Goal: Task Accomplishment & Management: Complete application form

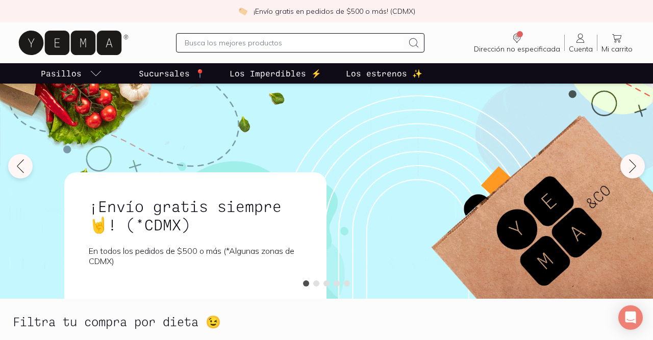
scroll to position [47, 0]
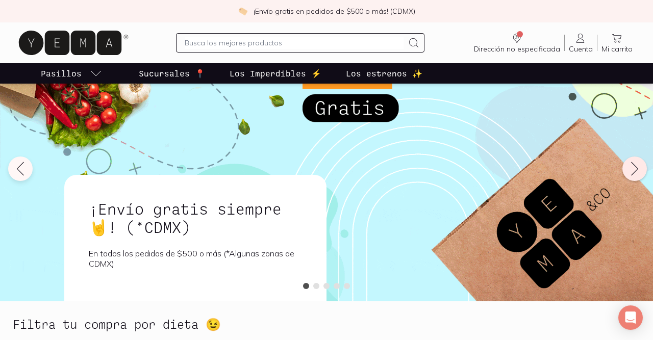
click at [633, 176] on icon at bounding box center [635, 169] width 16 height 16
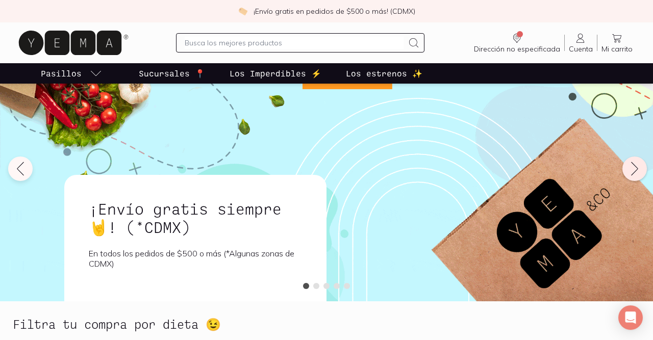
click at [633, 176] on icon at bounding box center [635, 169] width 16 height 16
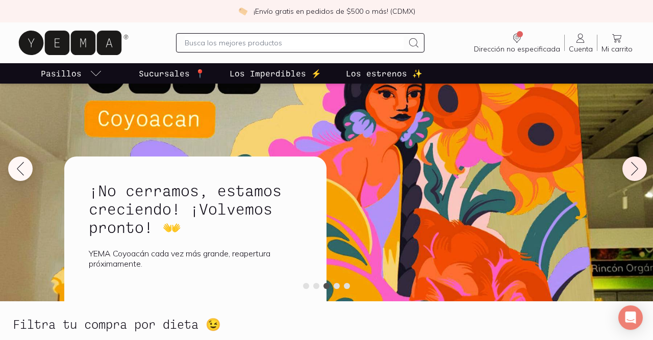
click at [633, 176] on icon at bounding box center [635, 169] width 16 height 16
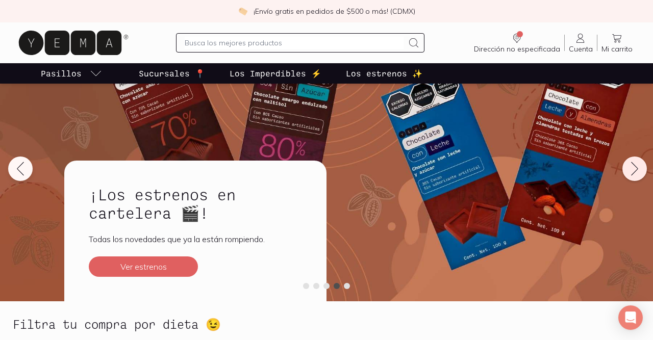
click at [633, 176] on icon at bounding box center [635, 169] width 16 height 16
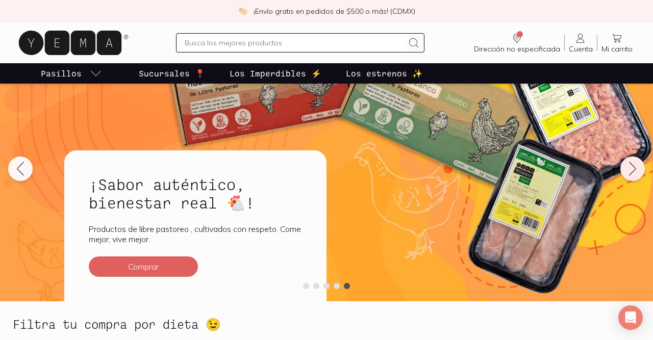
click at [633, 176] on icon at bounding box center [633, 169] width 16 height 16
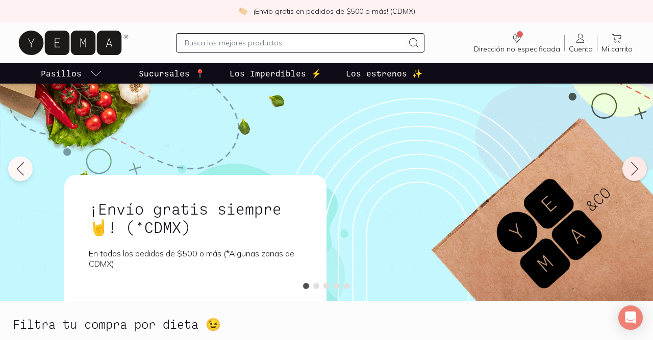
click at [633, 176] on icon at bounding box center [635, 169] width 16 height 16
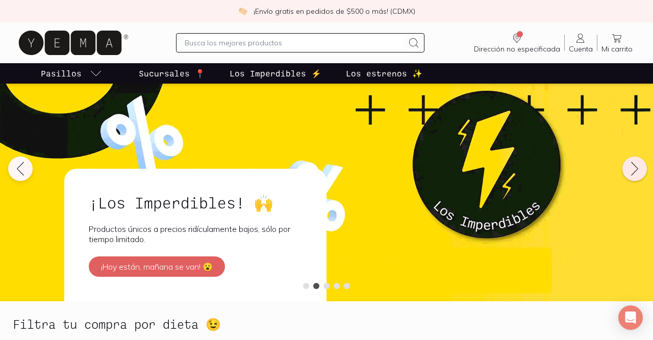
click at [638, 170] on icon at bounding box center [635, 169] width 16 height 16
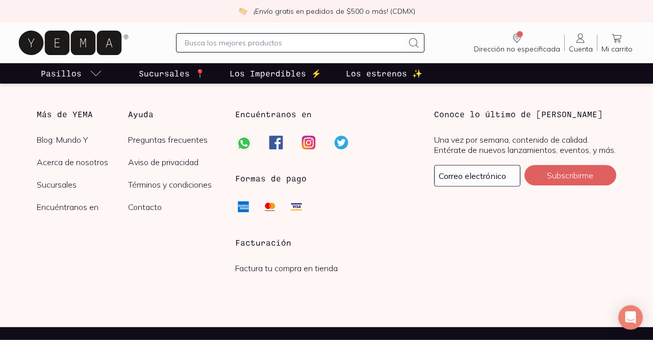
scroll to position [2563, 0]
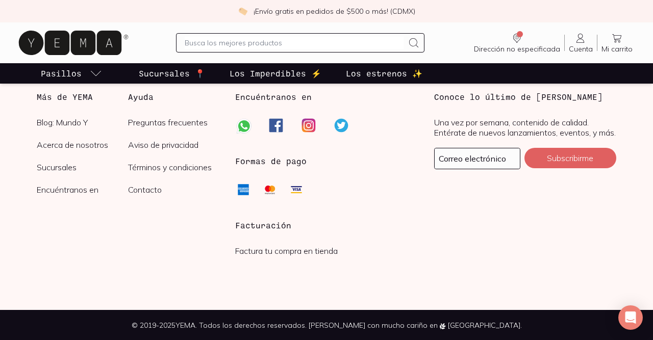
click at [285, 252] on link "Factura tu compra en tienda" at bounding box center [286, 251] width 103 height 10
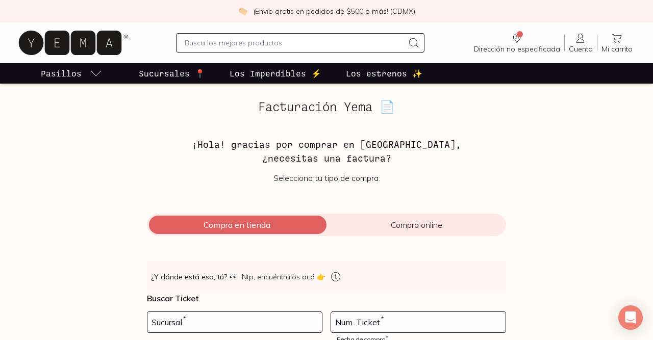
click at [256, 219] on div "Compra en tienda Compra online" at bounding box center [326, 225] width 359 height 22
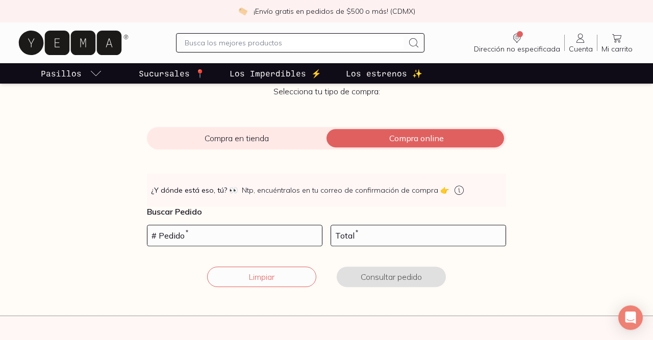
scroll to position [109, 0]
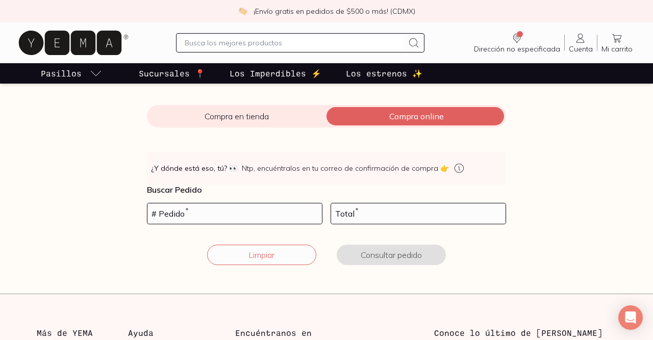
click at [245, 115] on span "Compra en tienda" at bounding box center [237, 116] width 180 height 10
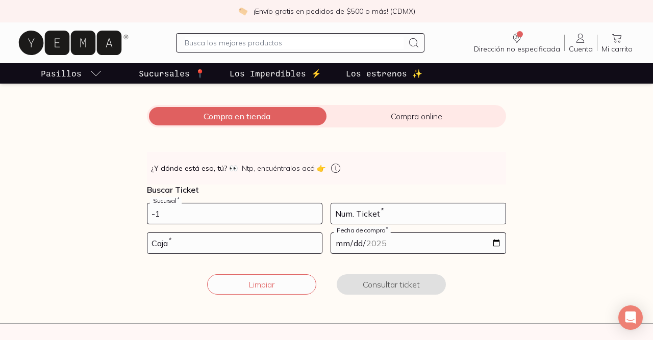
click at [314, 218] on input "-1" at bounding box center [234, 214] width 175 height 20
click at [312, 216] on input "-2" at bounding box center [234, 214] width 175 height 20
click at [312, 216] on input "-3" at bounding box center [234, 214] width 175 height 20
click at [315, 211] on input "-2" at bounding box center [234, 214] width 175 height 20
click at [315, 211] on input "-1" at bounding box center [234, 214] width 175 height 20
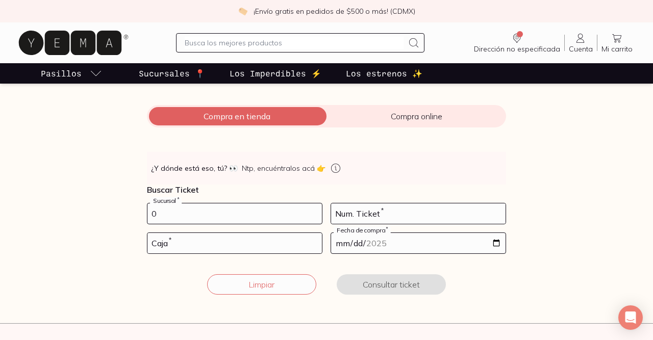
click at [315, 211] on input "0" at bounding box center [234, 214] width 175 height 20
click at [315, 211] on input "1" at bounding box center [234, 214] width 175 height 20
click at [315, 211] on input "2" at bounding box center [234, 214] width 175 height 20
type input "3"
click at [315, 211] on input "3" at bounding box center [234, 214] width 175 height 20
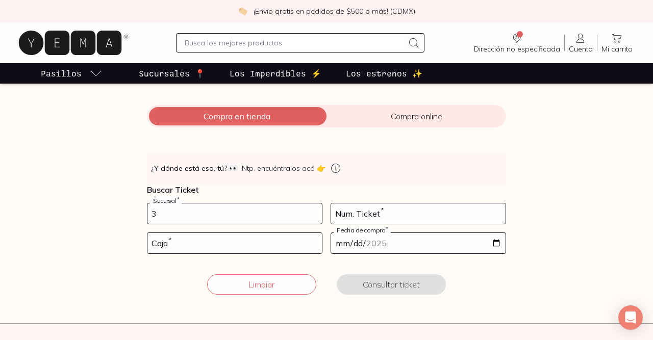
click at [278, 220] on input "3" at bounding box center [234, 214] width 175 height 20
type input "10002"
type input "167"
click at [238, 248] on input "number" at bounding box center [234, 243] width 175 height 20
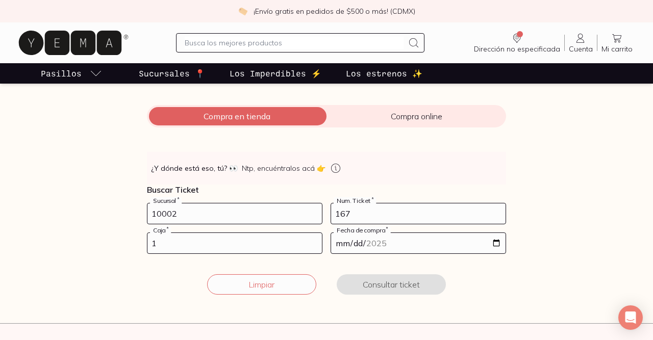
click at [316, 239] on input "1" at bounding box center [234, 243] width 175 height 20
type input "2"
click at [316, 239] on input "2" at bounding box center [234, 243] width 175 height 20
click at [495, 244] on input "date" at bounding box center [418, 243] width 175 height 20
type input "2025-09-21"
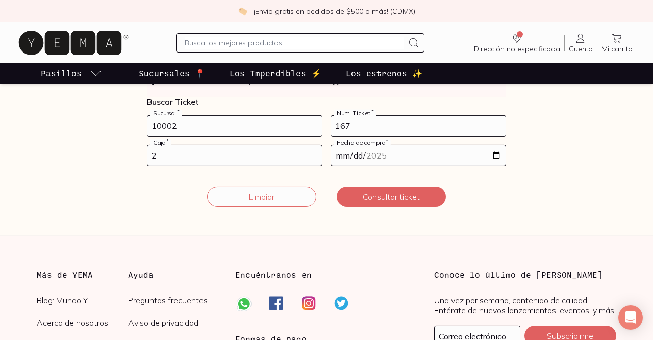
scroll to position [218, 0]
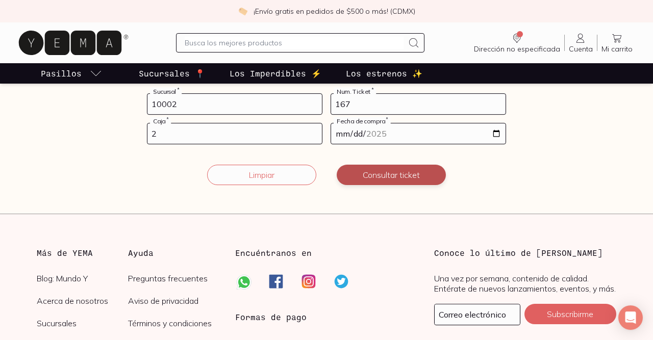
click at [407, 178] on button "Consultar ticket" at bounding box center [391, 175] width 109 height 20
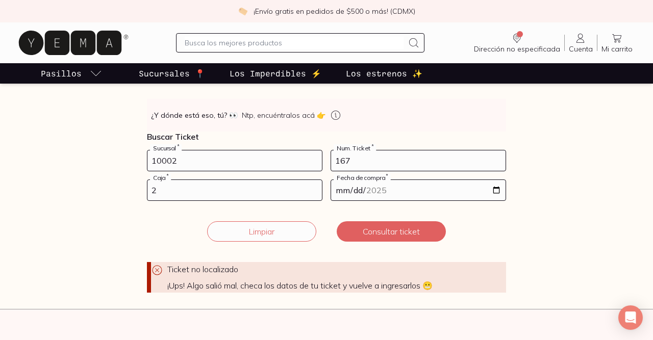
scroll to position [144, 0]
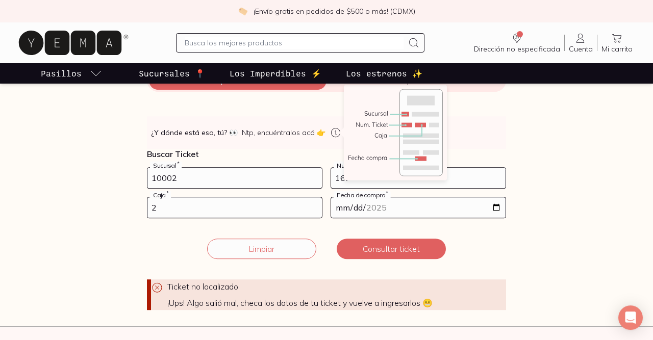
click at [332, 131] on icon at bounding box center [336, 133] width 12 height 12
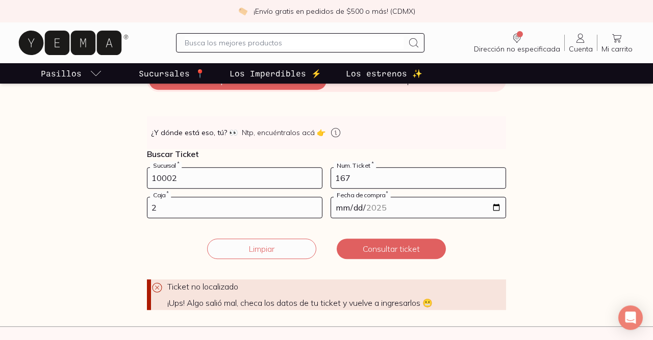
click at [278, 172] on input "10002" at bounding box center [234, 178] width 175 height 20
click at [314, 173] on input "1" at bounding box center [234, 178] width 175 height 20
click at [314, 173] on input "2" at bounding box center [234, 178] width 175 height 20
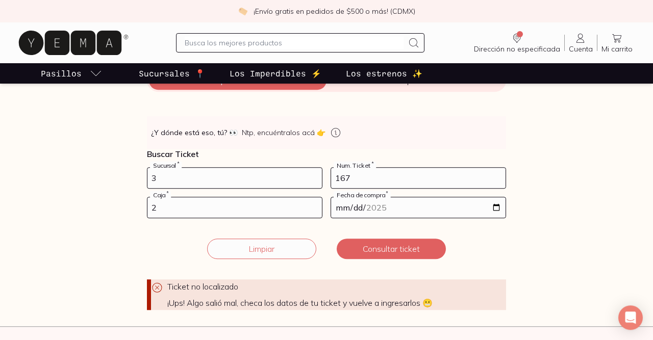
click at [314, 173] on input "3" at bounding box center [234, 178] width 175 height 20
click at [314, 173] on input "4" at bounding box center [234, 178] width 175 height 20
click at [314, 179] on input "3" at bounding box center [234, 178] width 175 height 20
click at [314, 179] on input "2" at bounding box center [234, 178] width 175 height 20
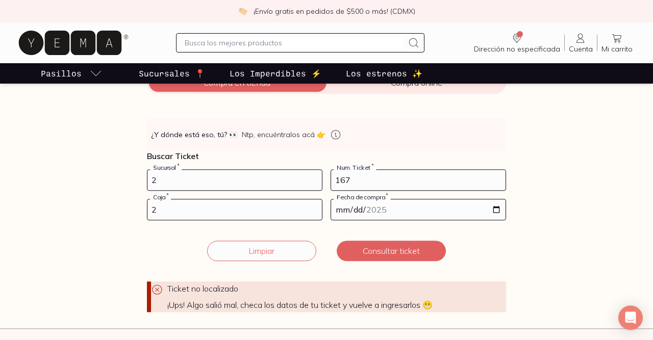
scroll to position [143, 0]
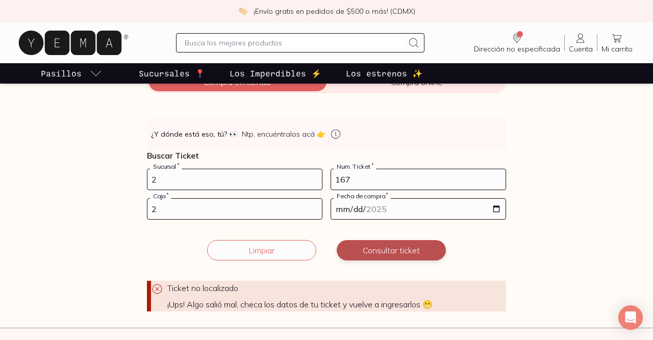
click at [412, 257] on button "Consultar ticket" at bounding box center [391, 250] width 109 height 20
click at [304, 184] on input "2" at bounding box center [234, 179] width 175 height 20
type input "10002"
click at [418, 253] on button "Consultar ticket" at bounding box center [391, 250] width 109 height 20
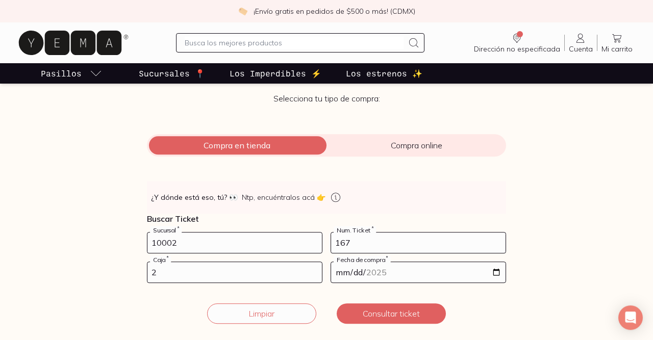
scroll to position [101, 0]
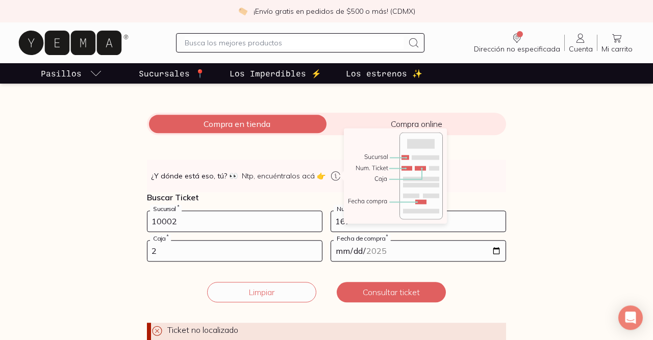
click at [331, 176] on icon at bounding box center [336, 176] width 12 height 12
click at [330, 176] on icon at bounding box center [336, 176] width 12 height 12
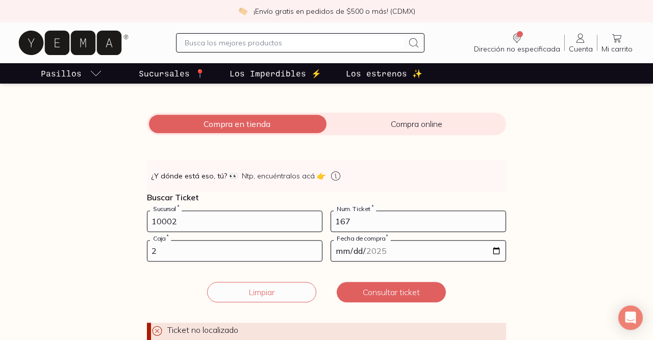
click at [290, 217] on input "10002" at bounding box center [234, 221] width 175 height 20
click at [296, 217] on input "number" at bounding box center [234, 221] width 175 height 20
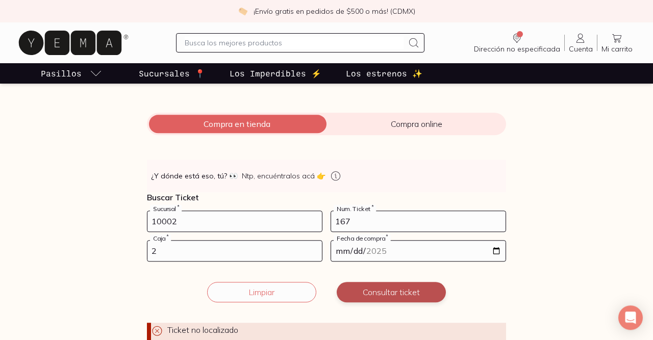
click at [402, 290] on button "Consultar ticket" at bounding box center [391, 292] width 109 height 20
click at [208, 216] on input "10002" at bounding box center [234, 221] width 175 height 20
type input "102"
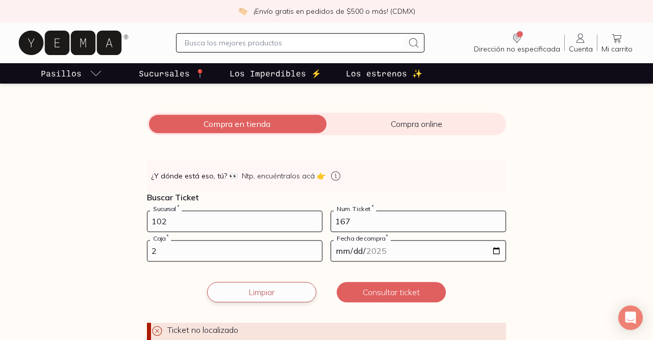
click at [289, 292] on button "Limpiar" at bounding box center [261, 292] width 109 height 20
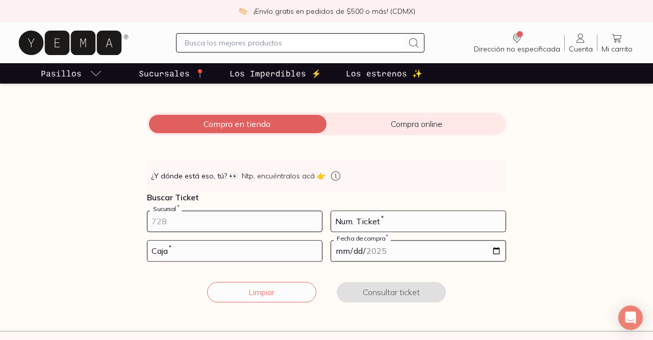
click at [302, 221] on input "number" at bounding box center [234, 221] width 175 height 20
type input "1"
click at [481, 219] on input "number" at bounding box center [418, 221] width 175 height 20
type input "167"
click at [290, 247] on input "number" at bounding box center [234, 251] width 175 height 20
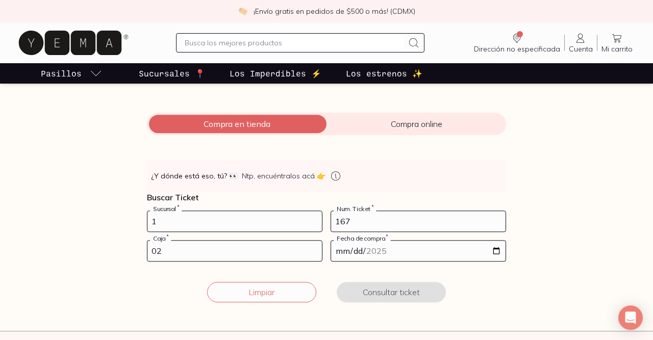
type input "02"
click at [500, 248] on input "date" at bounding box center [418, 251] width 175 height 20
type input "2025-09-21"
click at [414, 292] on button "Consultar ticket" at bounding box center [391, 292] width 109 height 20
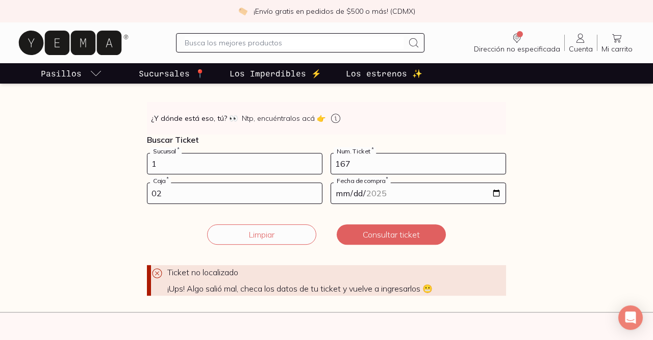
scroll to position [160, 0]
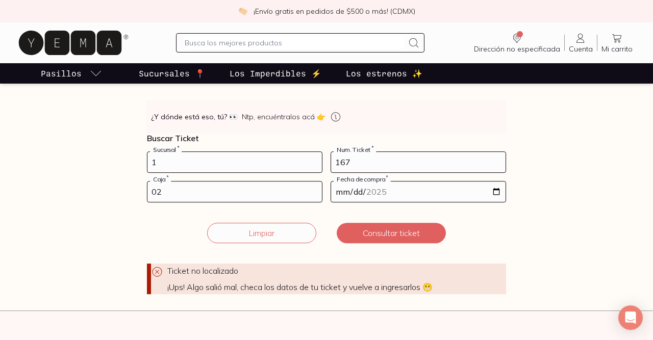
click at [229, 163] on input "1" at bounding box center [234, 162] width 175 height 20
click at [239, 159] on input "1" at bounding box center [234, 162] width 175 height 20
type input "10002"
click at [402, 230] on button "Consultar ticket" at bounding box center [391, 233] width 109 height 20
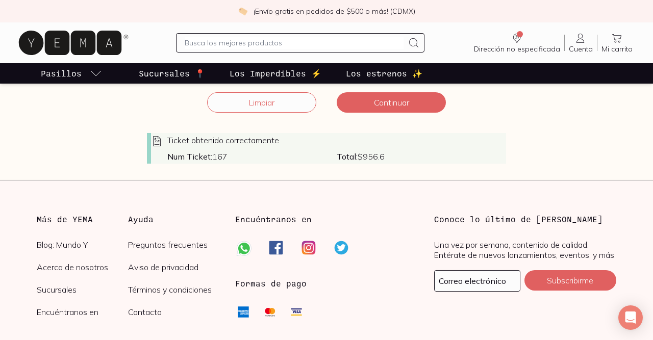
scroll to position [285, 0]
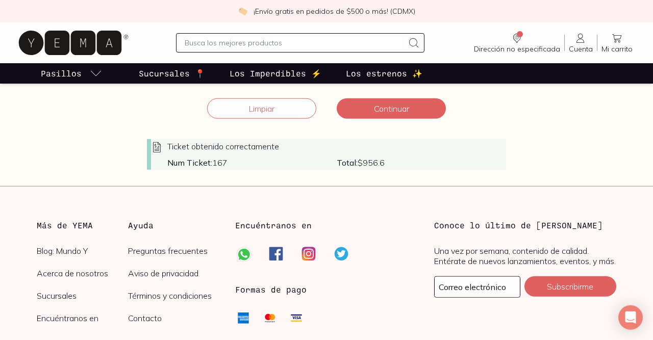
click at [401, 155] on div "Ticket obtenido correctamente Num Ticket: 167 Total: $ 956.6" at bounding box center [326, 154] width 359 height 31
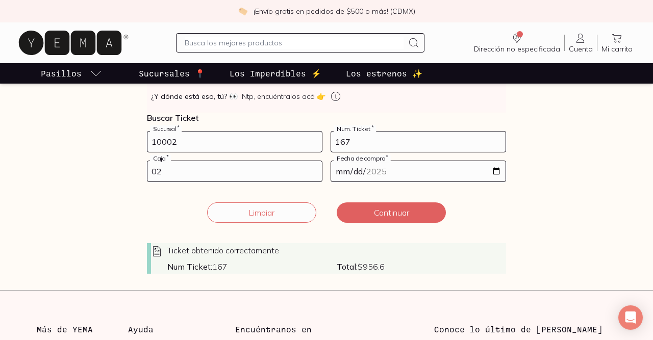
scroll to position [206, 0]
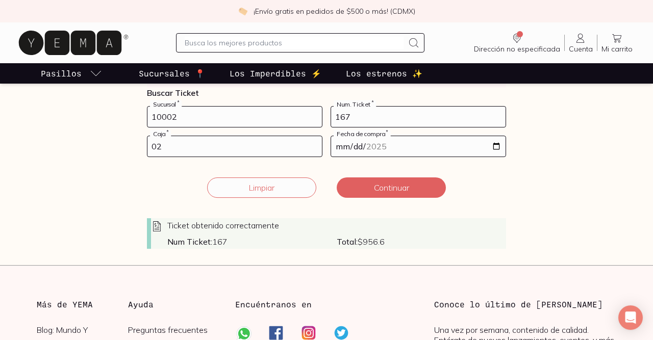
click at [353, 244] on strong "Total:" at bounding box center [347, 242] width 21 height 10
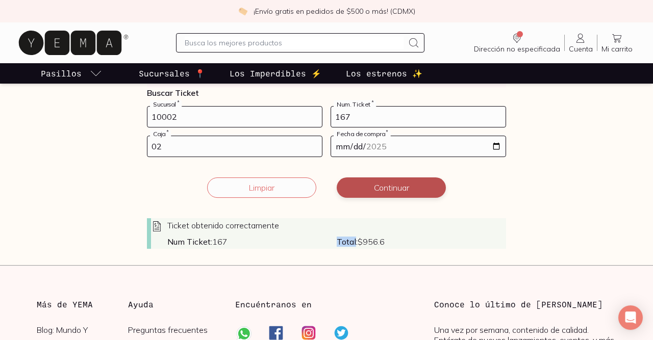
click at [393, 188] on button "Continuar" at bounding box center [391, 188] width 109 height 20
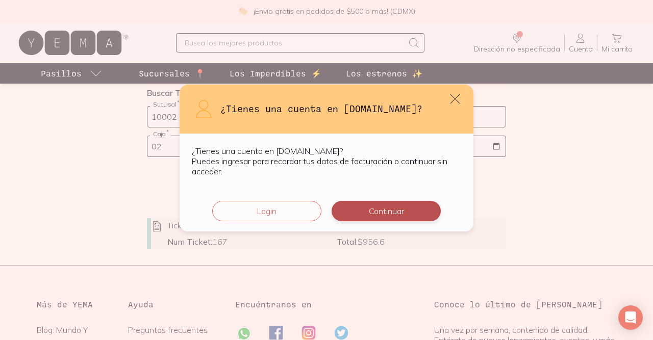
click at [400, 209] on button "Continuar" at bounding box center [386, 211] width 109 height 20
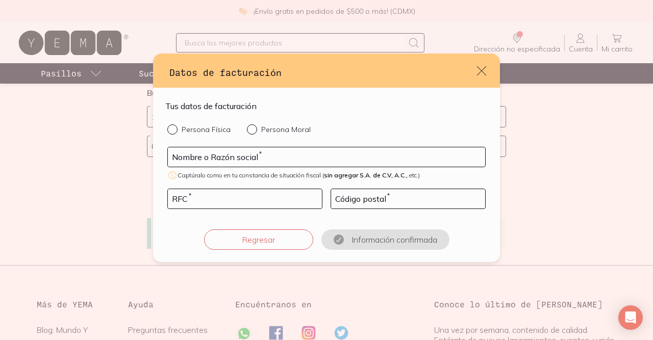
click at [175, 129] on input "Persona Física" at bounding box center [171, 129] width 8 height 8
radio input "true"
click at [304, 151] on input "default" at bounding box center [326, 156] width 317 height 19
type input "G"
type input "GABRIEL EFRAIN ROSAS ALEMAN"
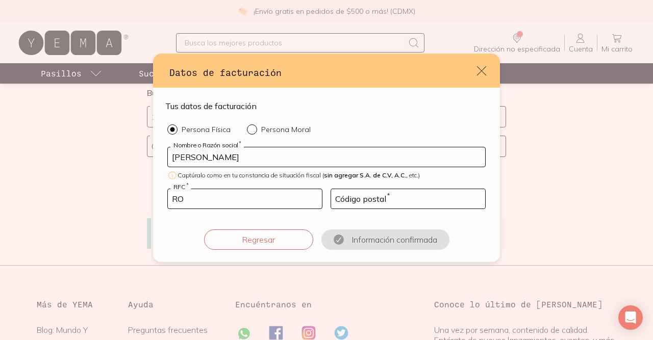
type input "R"
type input "ROAG830624TX4"
click at [461, 200] on input "default" at bounding box center [408, 198] width 154 height 19
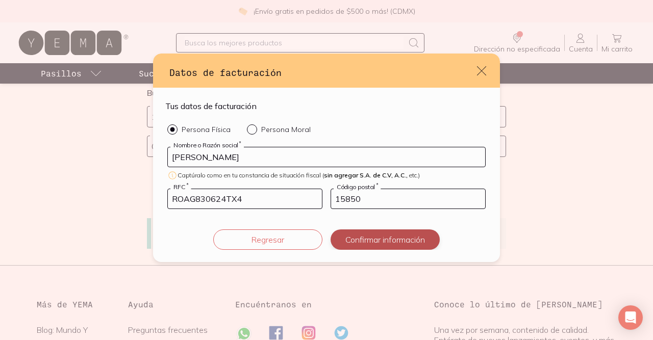
type input "15850"
click at [386, 242] on button "Confirmar información" at bounding box center [385, 240] width 109 height 20
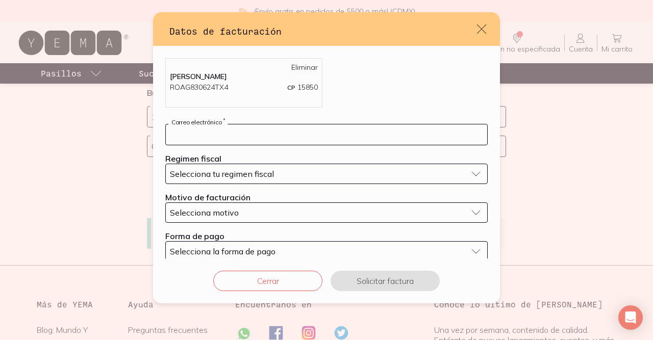
click at [292, 131] on input "default" at bounding box center [326, 135] width 321 height 20
type input "gabrielrosasaleman@gmail.com"
click at [478, 174] on button "Selecciona tu regimen fiscal" at bounding box center [326, 174] width 322 height 20
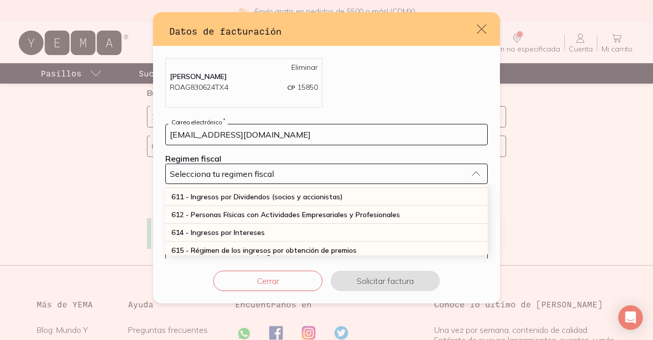
scroll to position [121, 0]
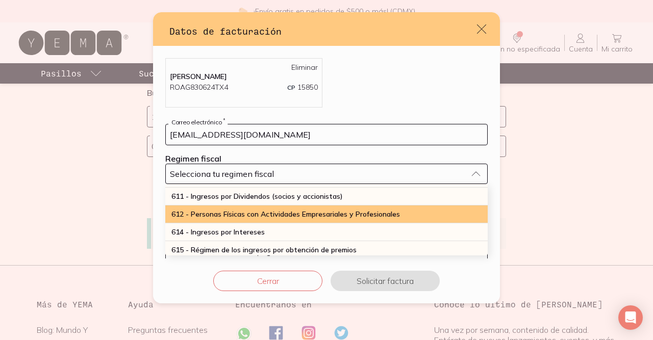
click at [371, 216] on span "612 - Personas Físicas con Actividades Empresariales y Profesionales" at bounding box center [285, 214] width 229 height 9
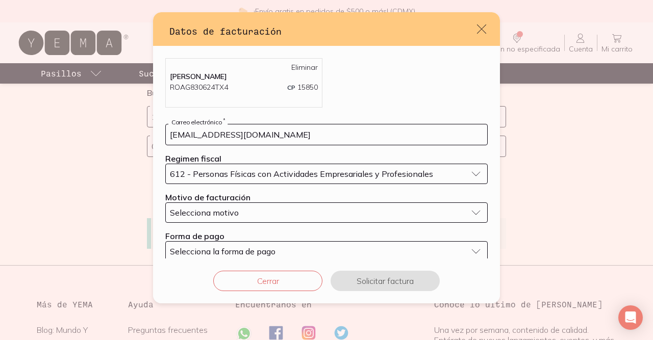
click at [475, 214] on button "Selecciona motivo" at bounding box center [326, 213] width 322 height 20
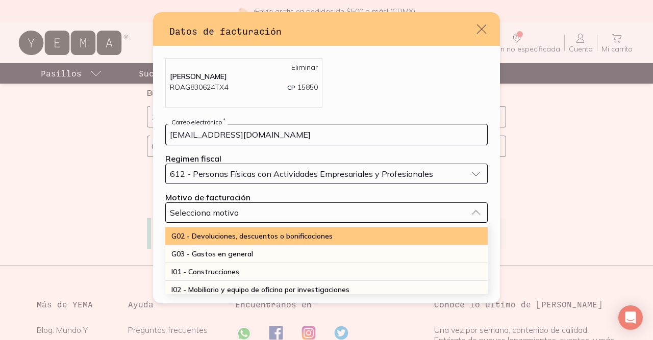
scroll to position [16, 0]
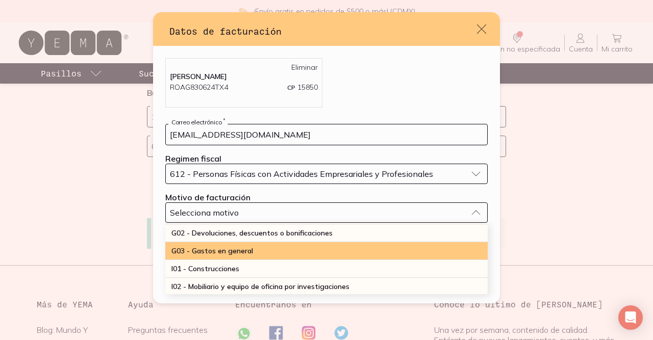
click at [302, 246] on div "G03 - Gastos en general" at bounding box center [326, 251] width 322 height 18
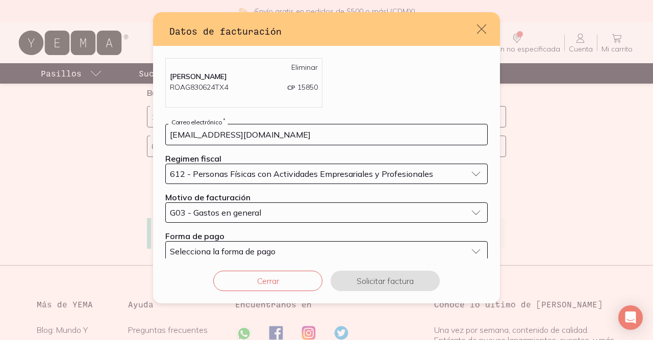
scroll to position [14, 0]
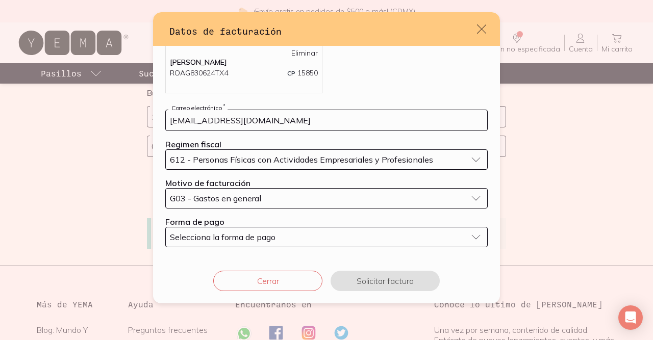
click at [478, 235] on button "Selecciona la forma de pago" at bounding box center [326, 237] width 322 height 20
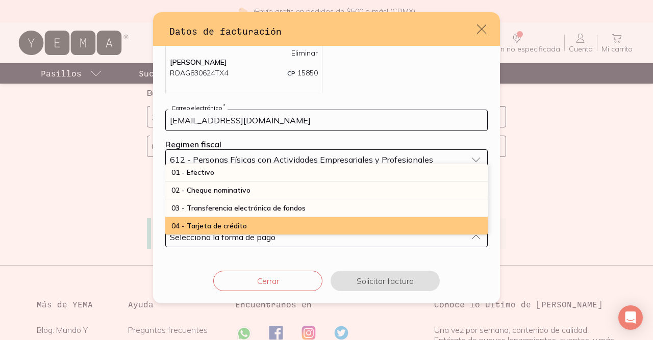
click at [241, 219] on div "04 - Tarjeta de crédito" at bounding box center [326, 226] width 322 height 18
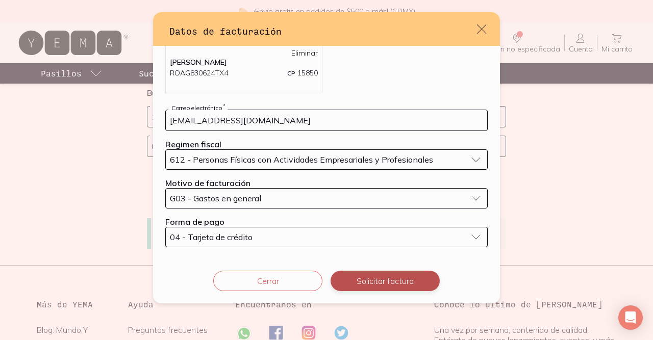
click at [400, 281] on button "Solicitar factura" at bounding box center [385, 281] width 109 height 20
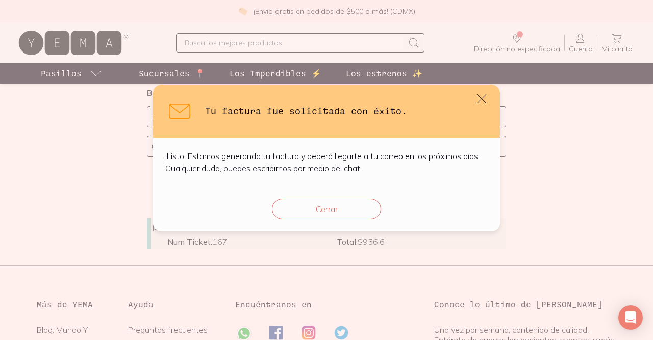
scroll to position [0, 0]
click at [333, 213] on button "Cerrar" at bounding box center [326, 209] width 109 height 20
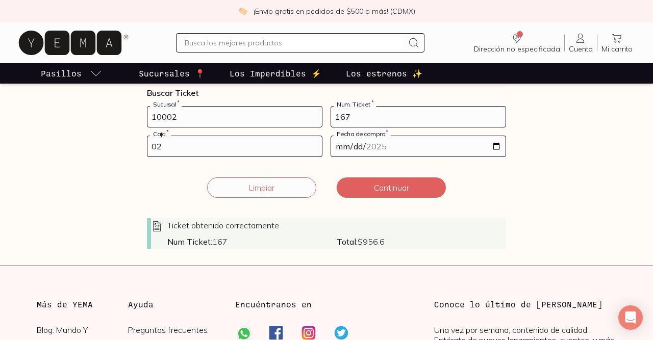
click at [561, 195] on div "Facturación Yema 📄 ¡Hola! gracias por comprar en Yema, ¿necesitas una factura? …" at bounding box center [326, 71] width 653 height 355
